Goal: Task Accomplishment & Management: Complete application form

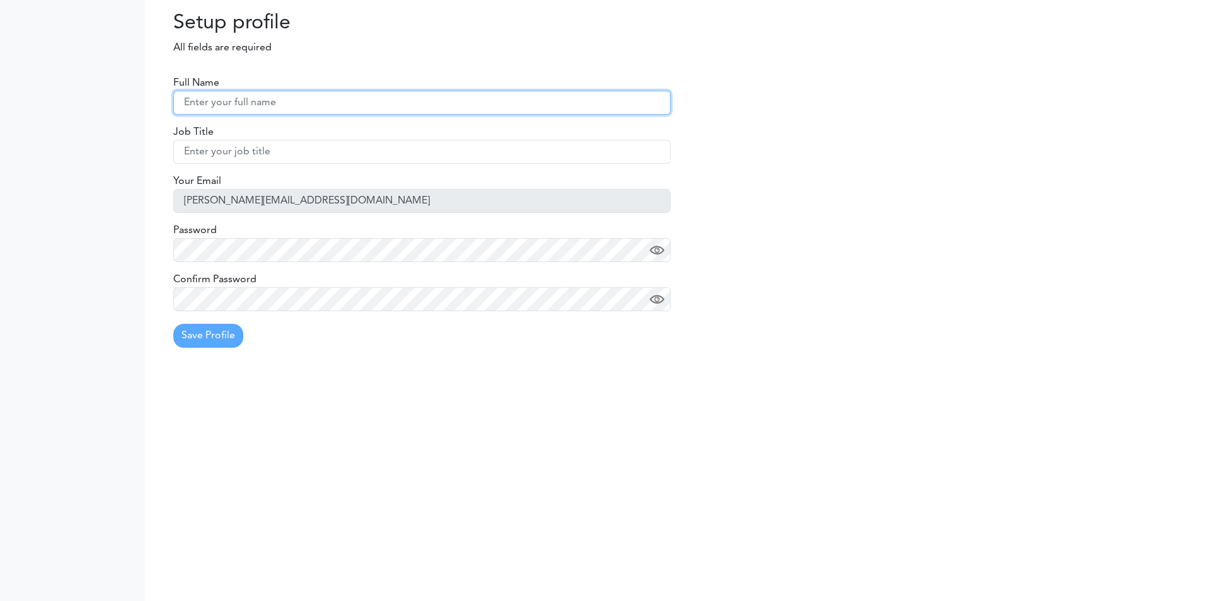
click at [263, 112] on input "text" at bounding box center [421, 103] width 497 height 24
drag, startPoint x: 259, startPoint y: 104, endPoint x: 200, endPoint y: 111, distance: 59.6
click at [200, 111] on input "[PERSON_NAME]" at bounding box center [421, 103] width 497 height 24
type input "[PERSON_NAME]"
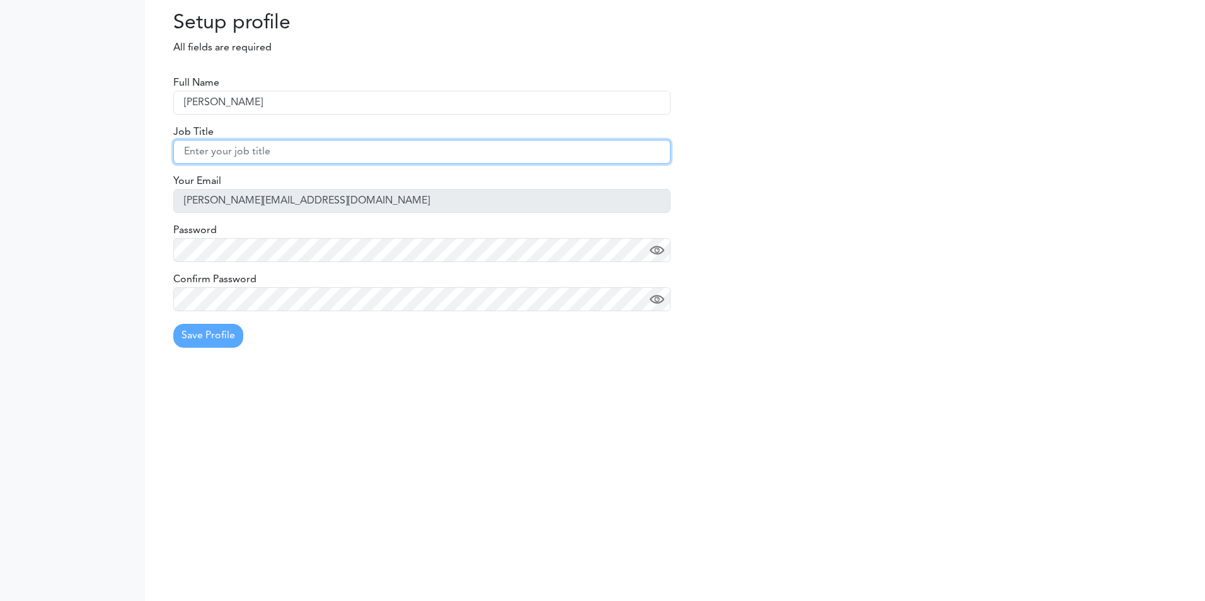
click at [299, 141] on input "text" at bounding box center [421, 152] width 497 height 24
type input "Accounts Manger"
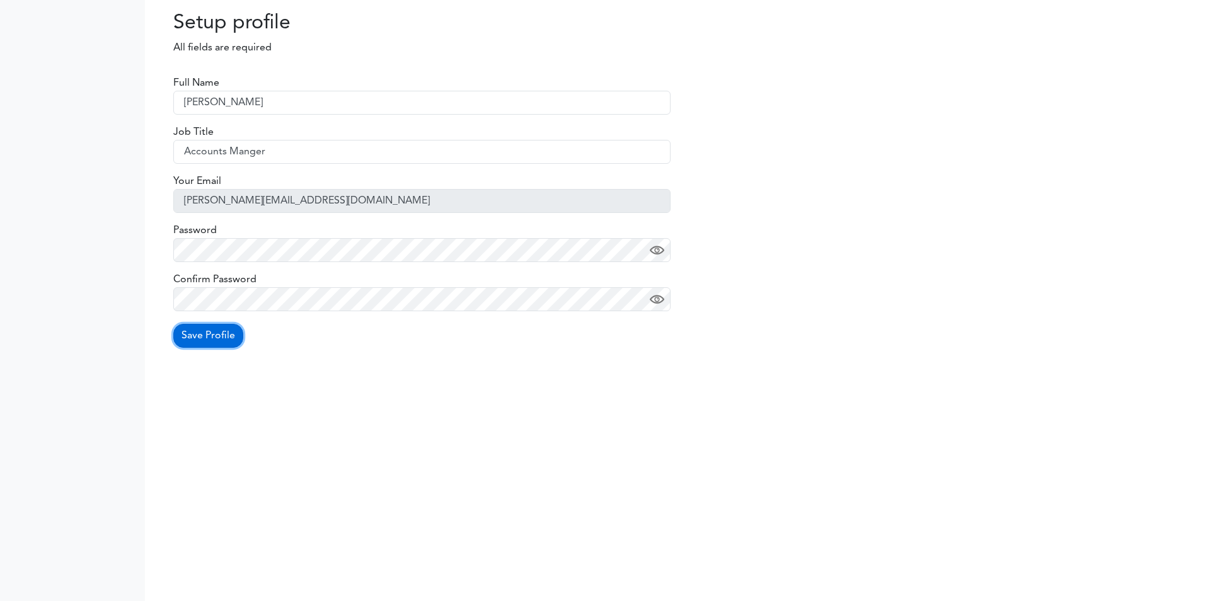
click at [222, 335] on button "Save Profile" at bounding box center [208, 336] width 70 height 24
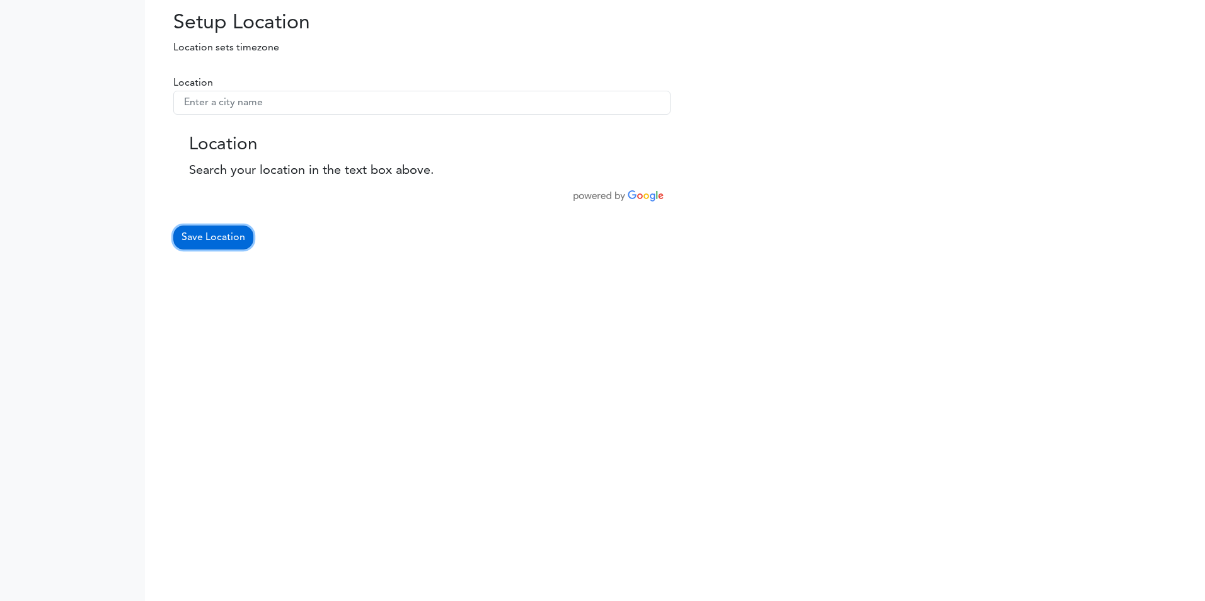
click at [221, 237] on button "Save Location" at bounding box center [213, 238] width 80 height 24
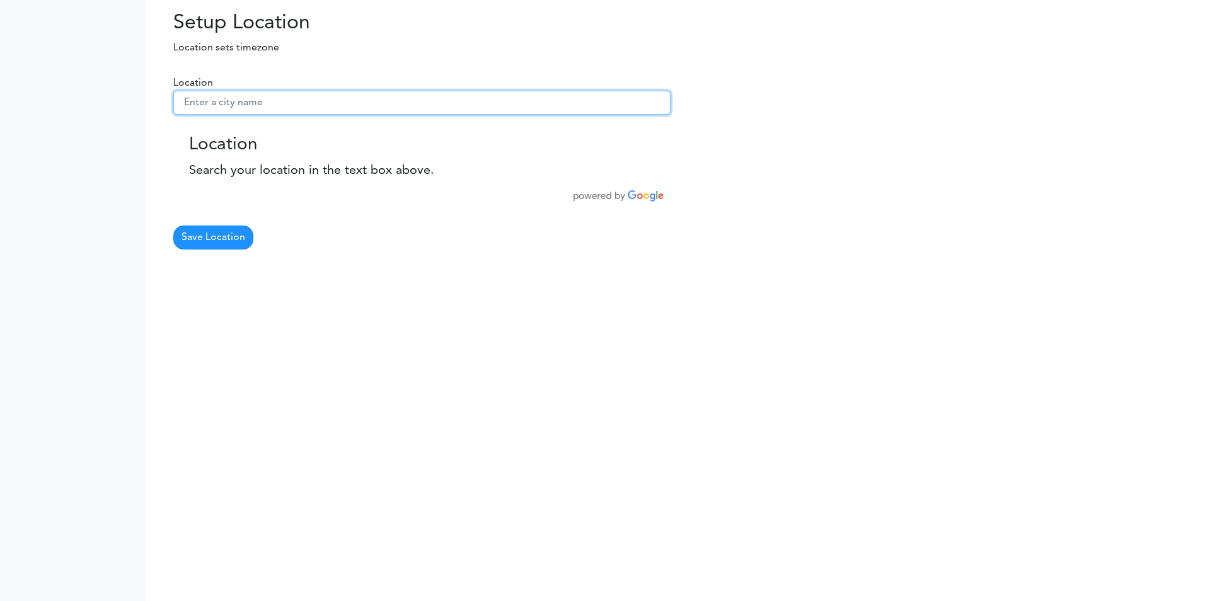
click at [279, 98] on input "text" at bounding box center [421, 103] width 497 height 24
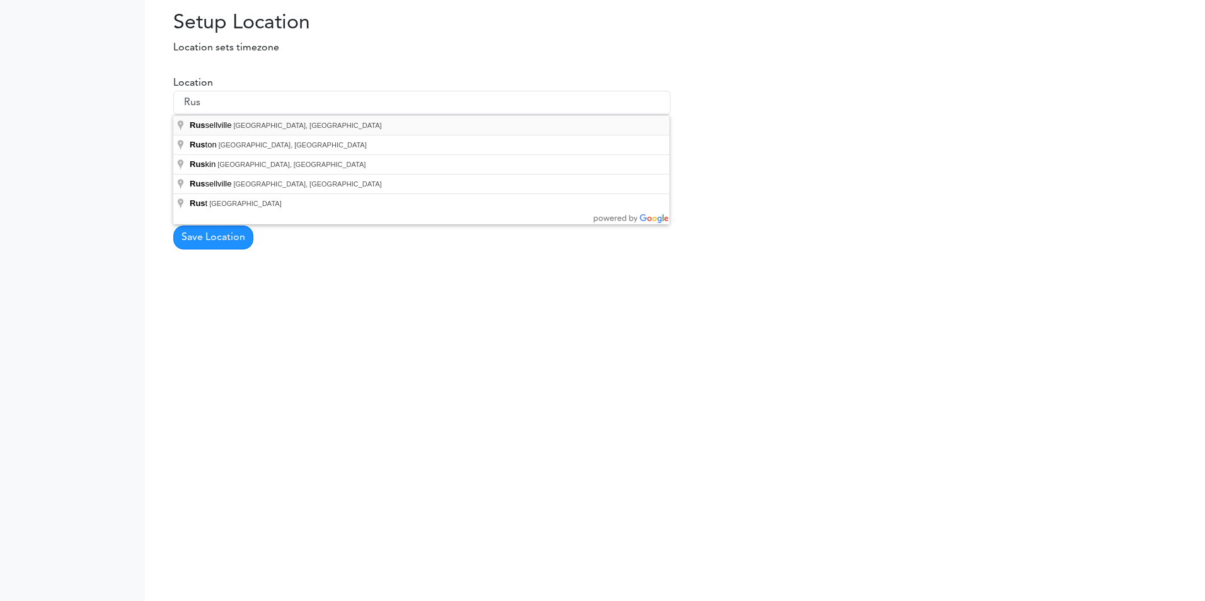
type input "Russellville, AR, USA"
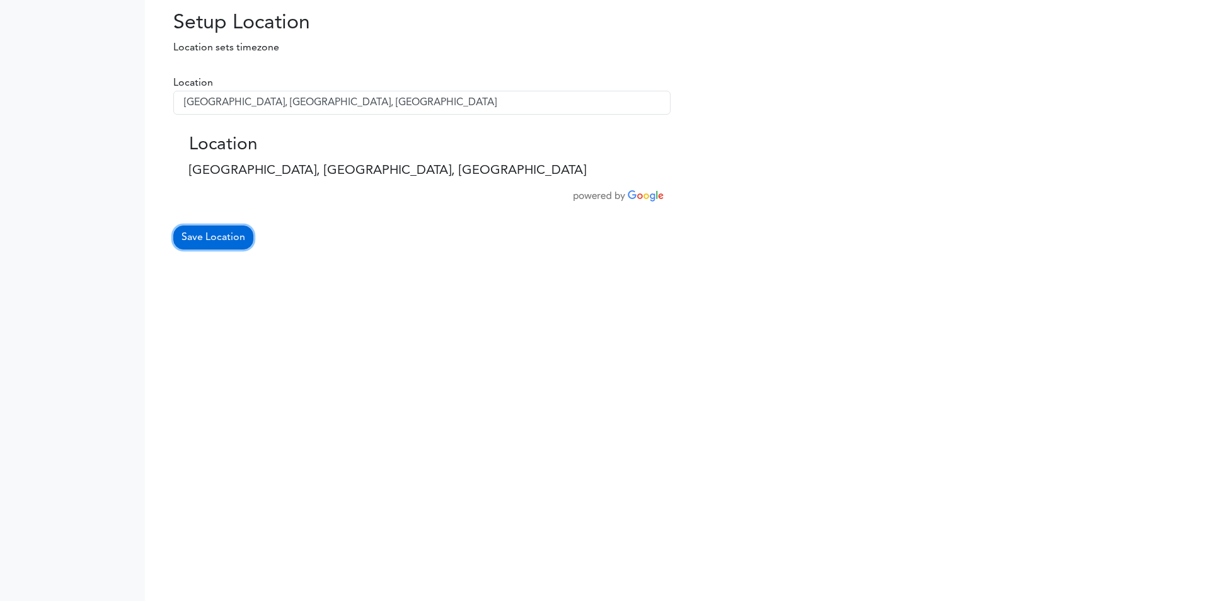
click at [238, 239] on button "Save Location" at bounding box center [213, 238] width 80 height 24
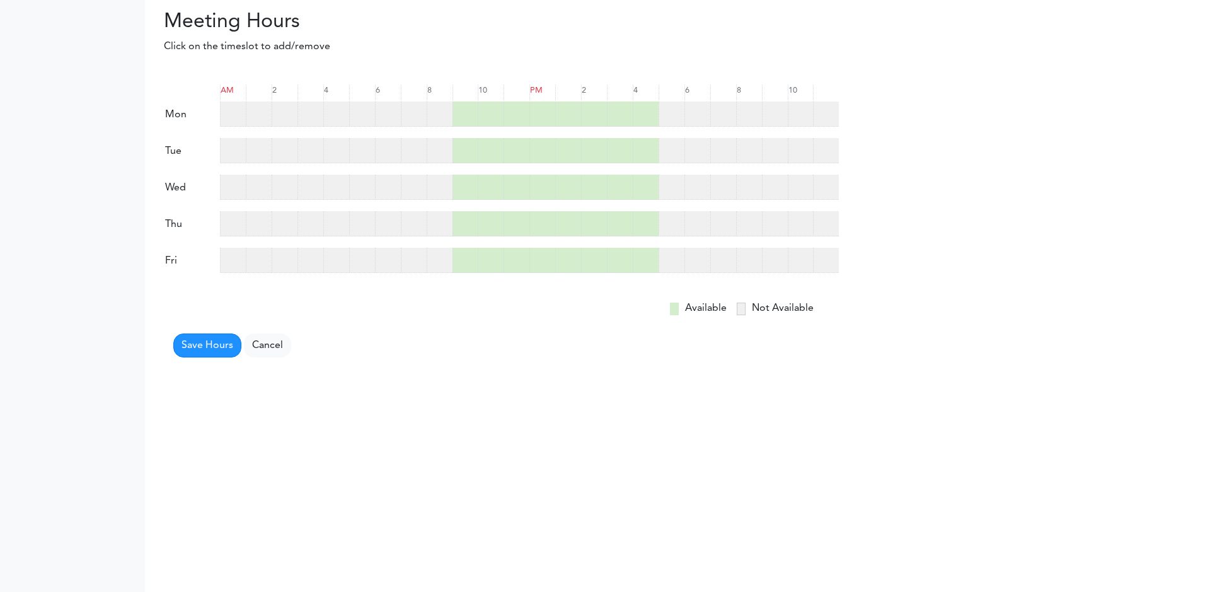
click at [427, 117] on div at bounding box center [440, 113] width 26 height 25
click at [428, 145] on div at bounding box center [440, 150] width 26 height 25
click at [442, 181] on div at bounding box center [440, 187] width 26 height 25
click at [442, 217] on div at bounding box center [440, 223] width 26 height 25
click at [437, 238] on form "AM 2 4 6 8 10 PM 2" at bounding box center [501, 215] width 675 height 283
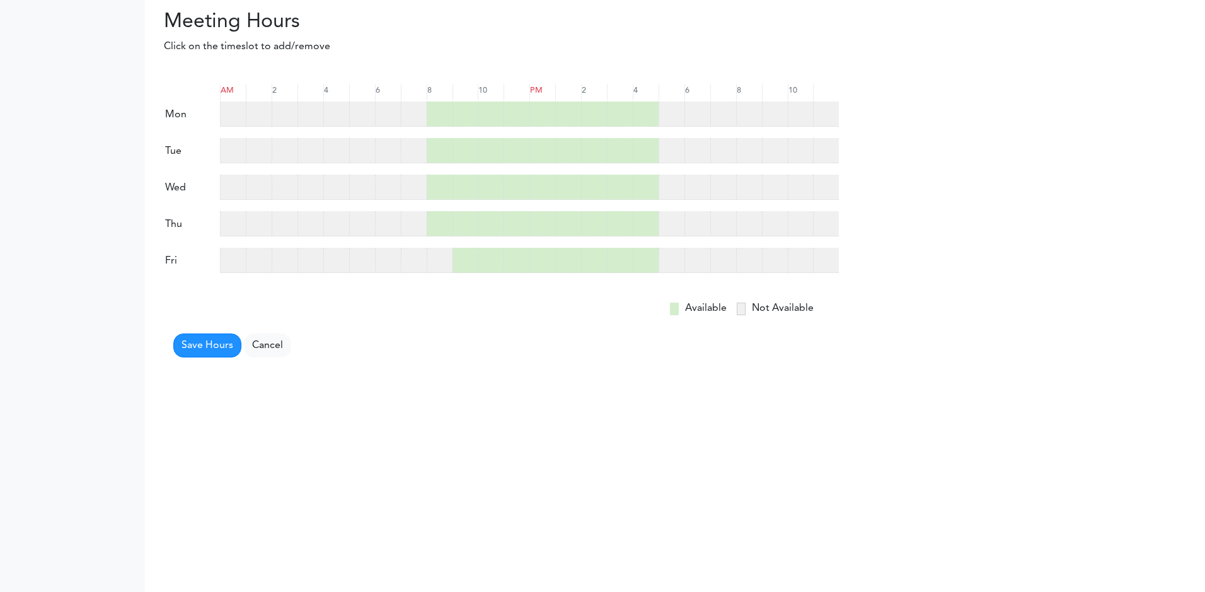
click at [437, 264] on div at bounding box center [440, 260] width 26 height 25
click at [209, 345] on button "Save Hours" at bounding box center [207, 345] width 68 height 24
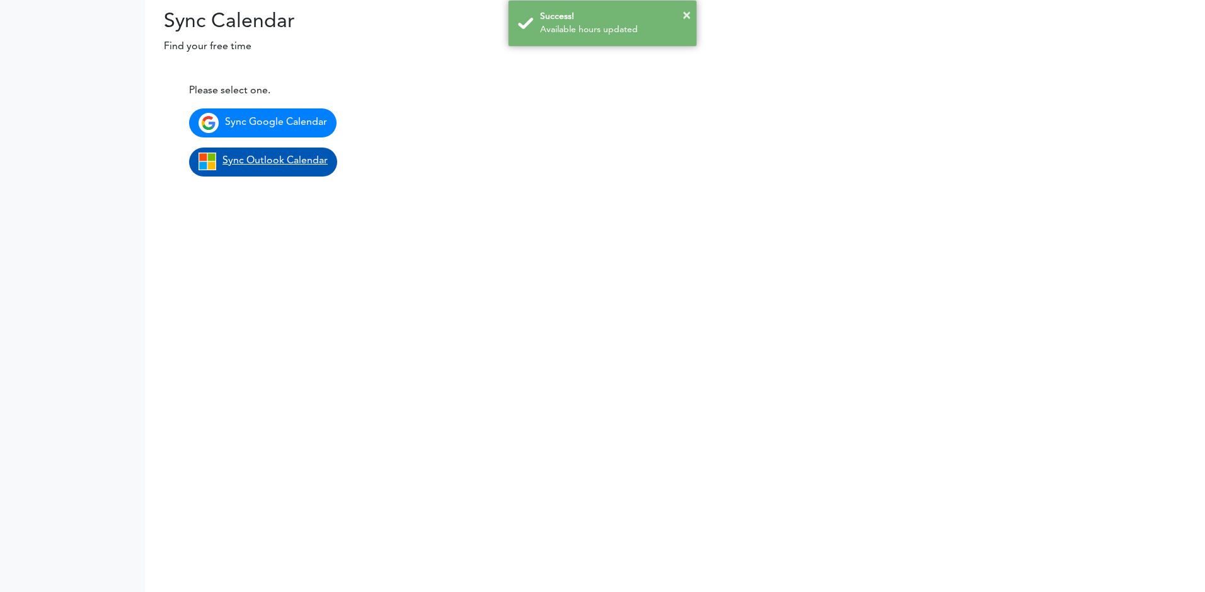
click at [293, 164] on span "Sync Outlook Calendar" at bounding box center [274, 161] width 105 height 10
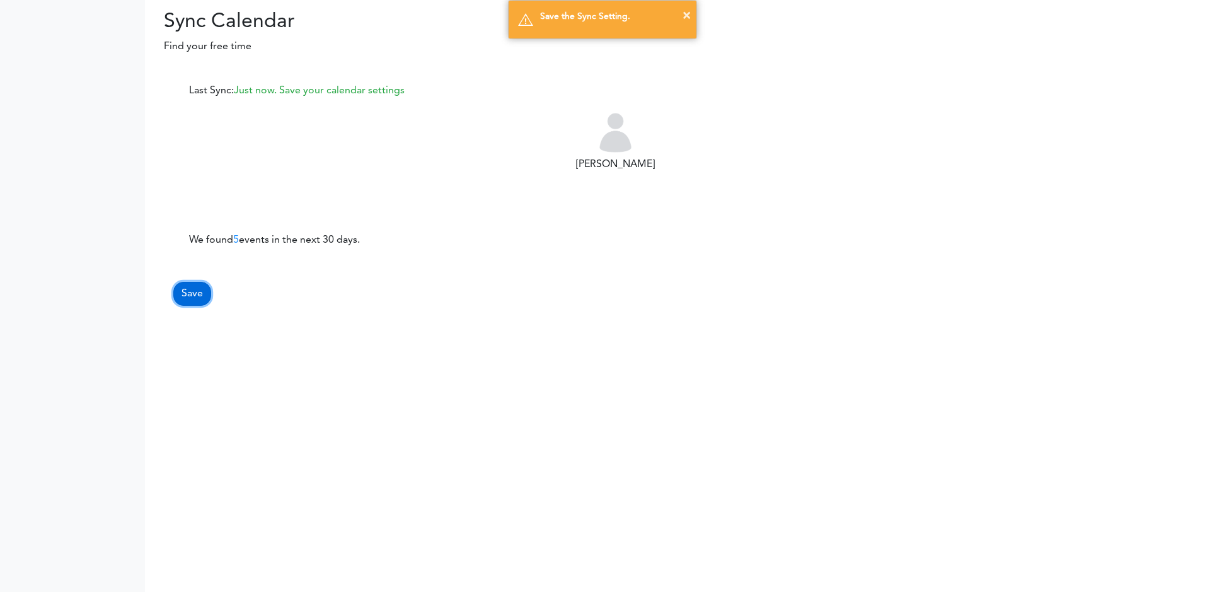
click at [195, 298] on button "Save" at bounding box center [192, 294] width 38 height 24
